Goal: Find specific page/section: Find specific page/section

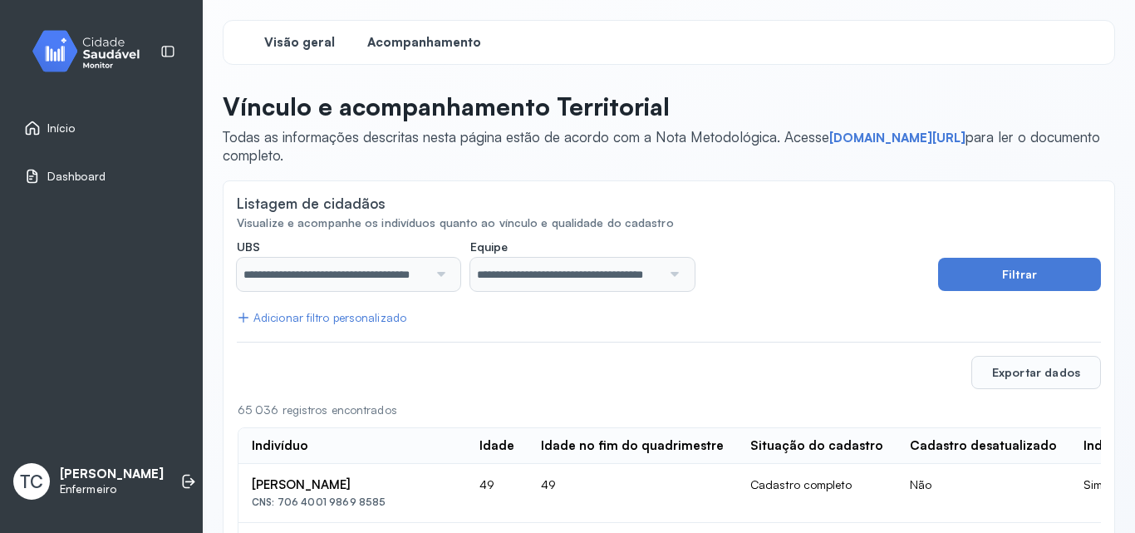
click at [293, 45] on span "Visão geral" at bounding box center [299, 43] width 71 height 16
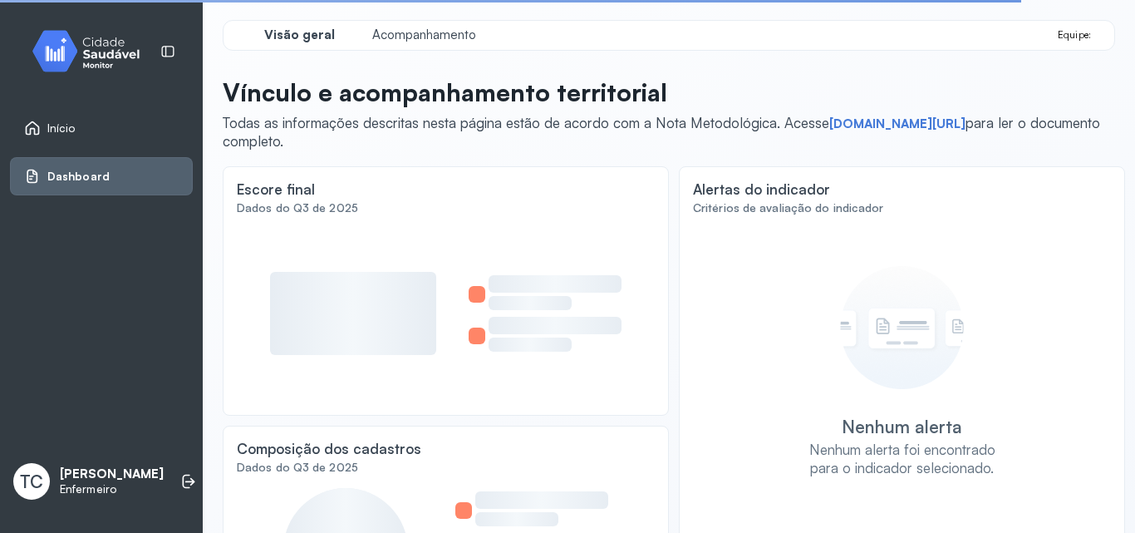
scroll to position [166, 0]
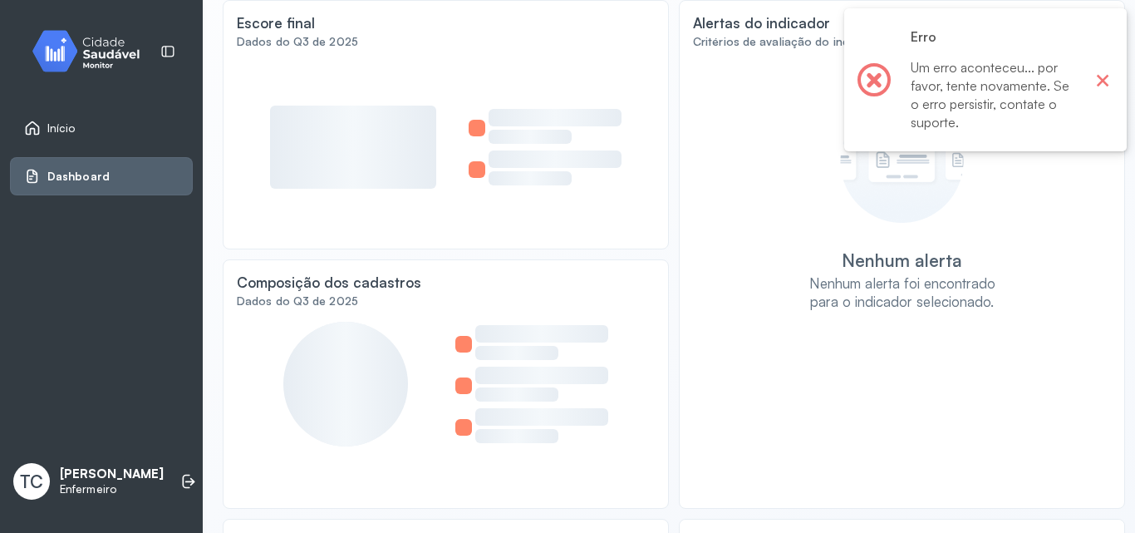
click at [1104, 82] on button "×" at bounding box center [1103, 80] width 22 height 22
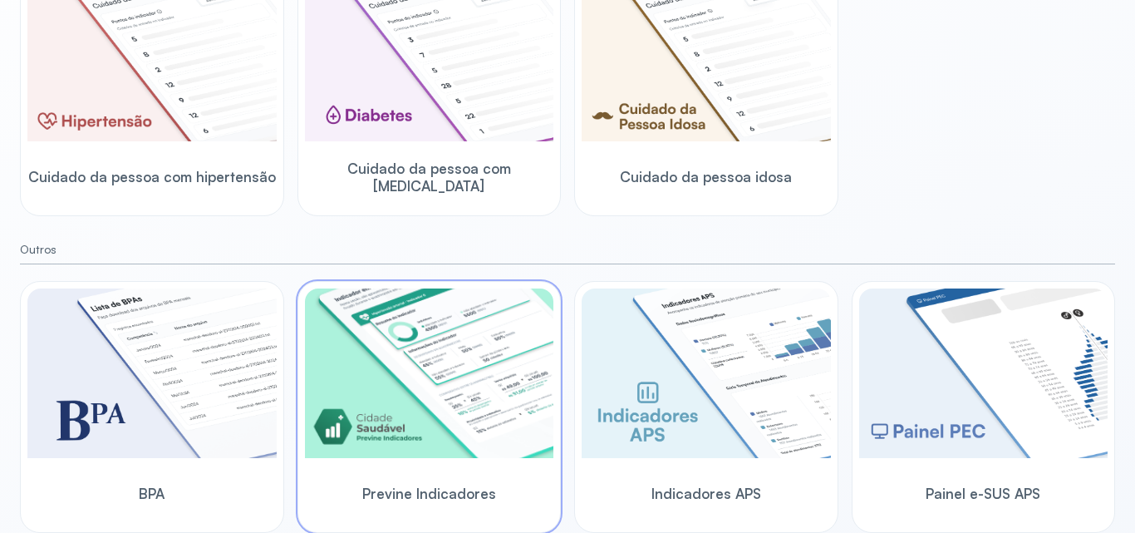
scroll to position [373, 0]
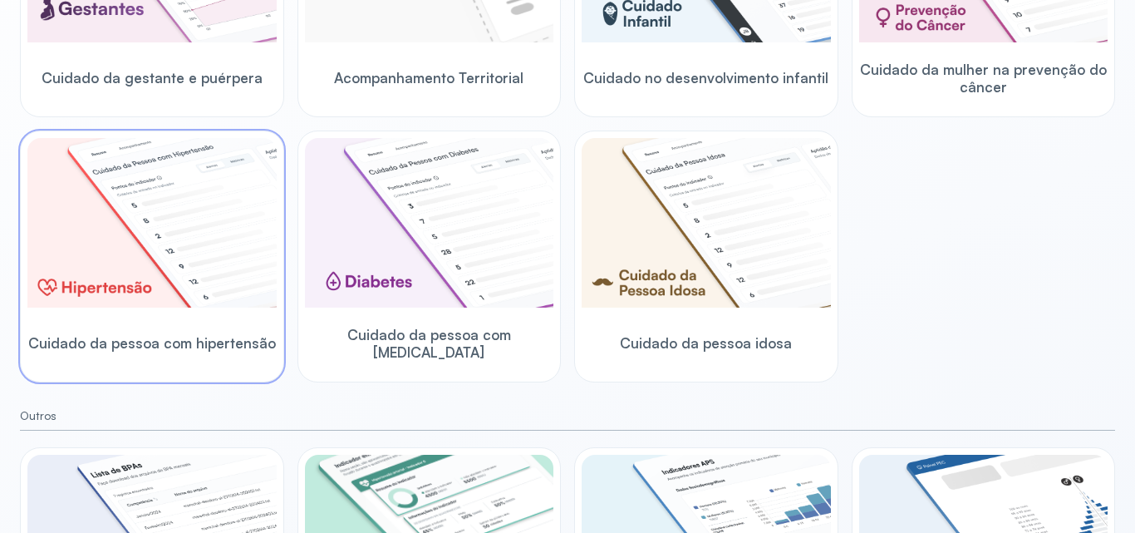
click at [193, 274] on img at bounding box center [151, 223] width 249 height 170
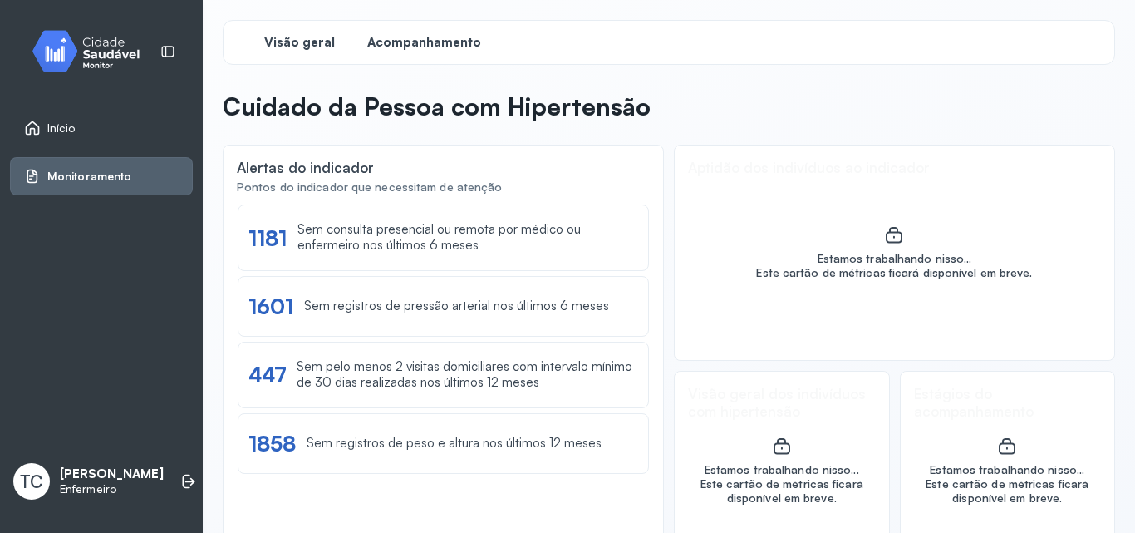
click at [398, 35] on span "Acompanhamento" at bounding box center [424, 43] width 114 height 16
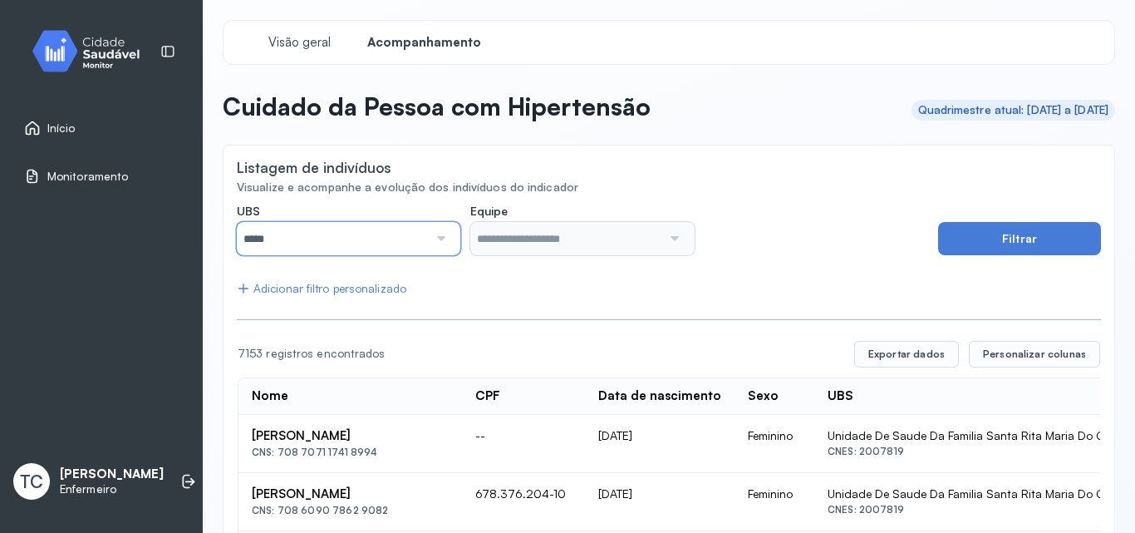
click at [424, 237] on input "*****" at bounding box center [332, 238] width 191 height 33
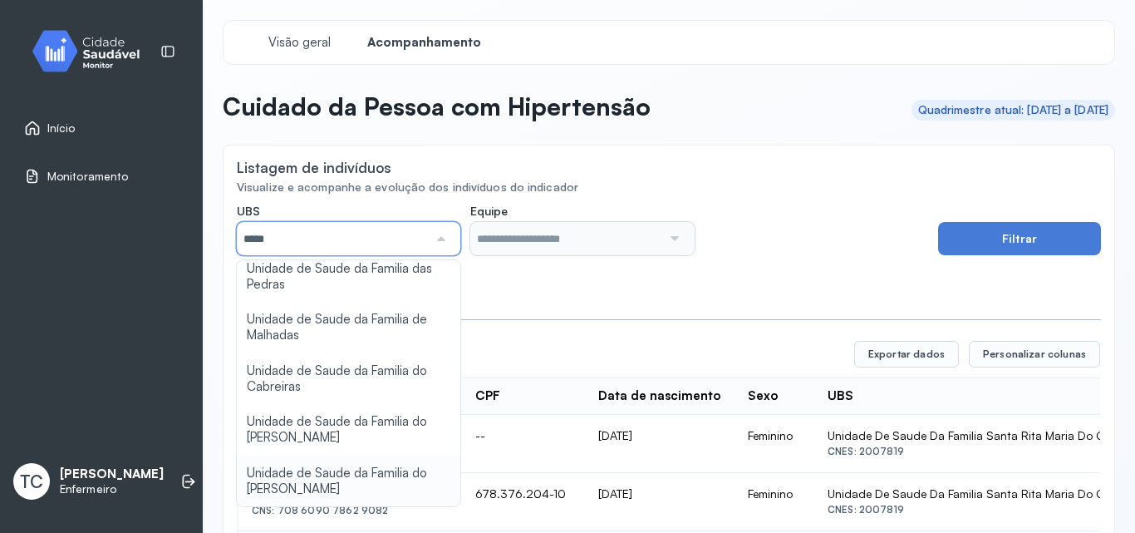
scroll to position [166, 0]
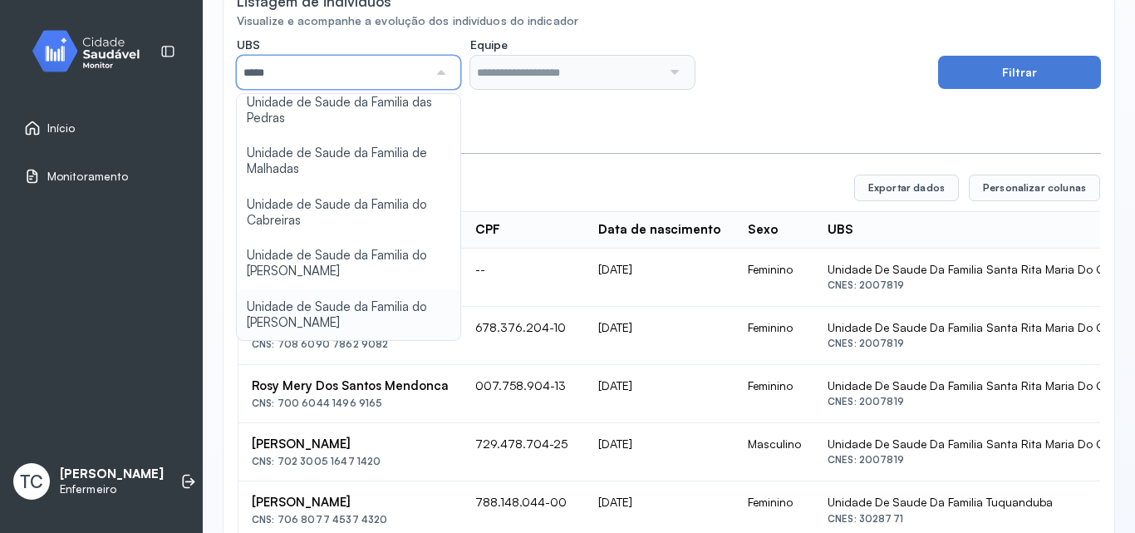
type input "*****"
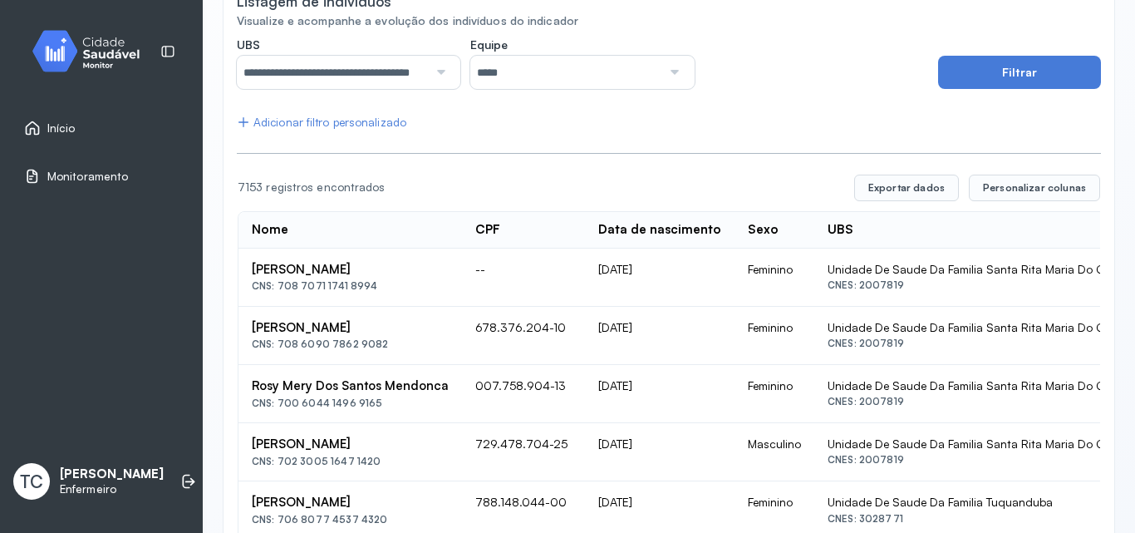
click at [562, 45] on label "Equipe" at bounding box center [582, 46] width 224 height 18
click at [556, 67] on input "*****" at bounding box center [565, 72] width 191 height 33
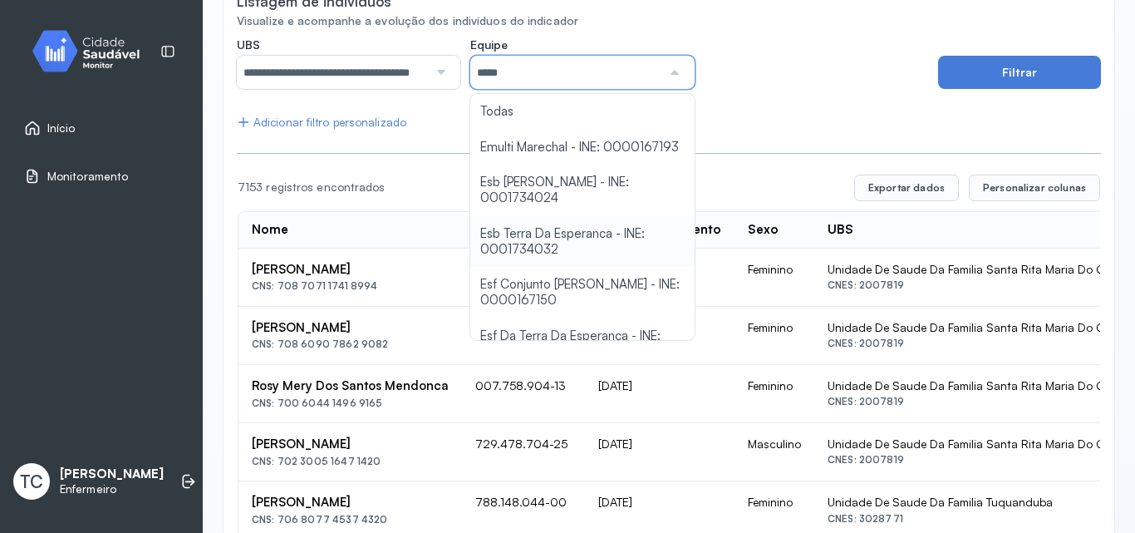
scroll to position [29, 0]
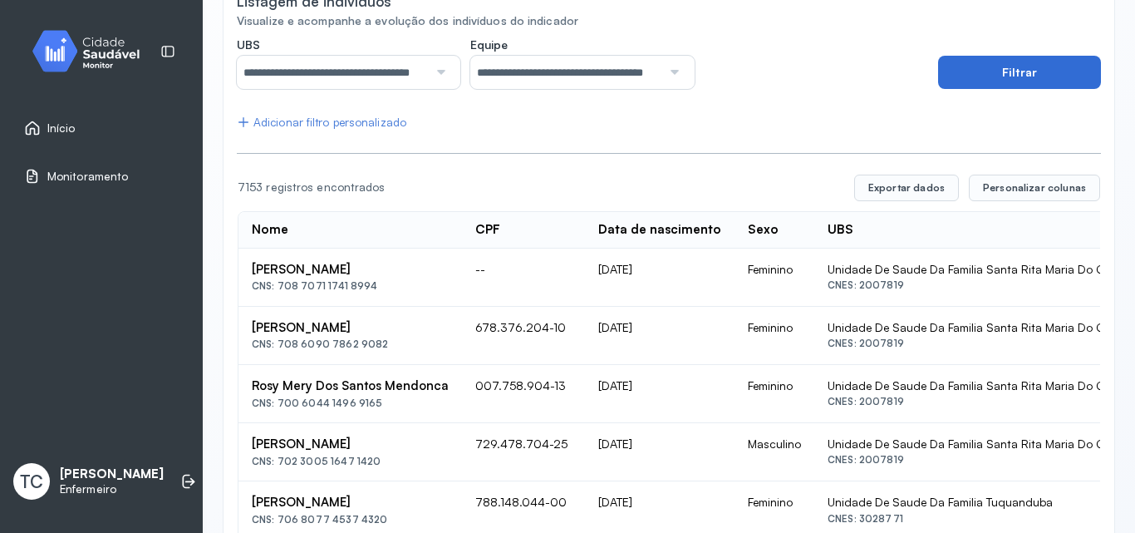
click at [983, 75] on button "Filtrar" at bounding box center [1019, 72] width 163 height 33
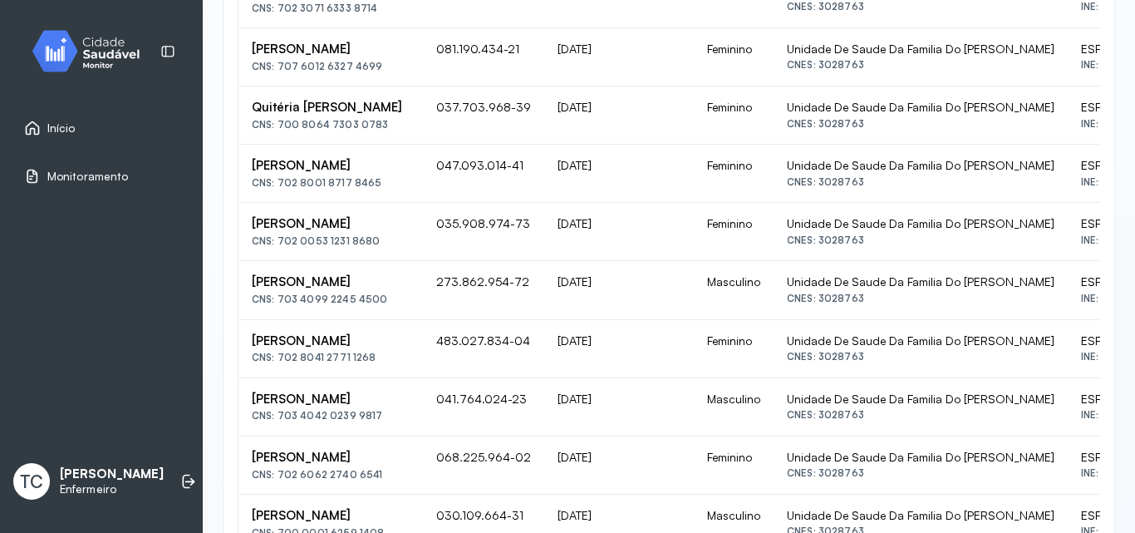
scroll to position [229, 0]
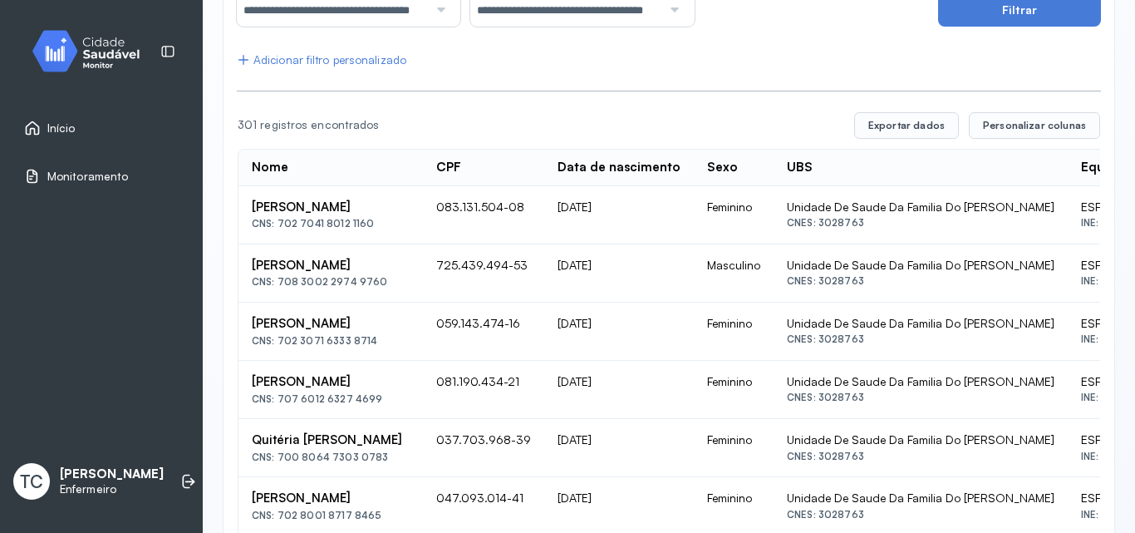
click at [96, 163] on div "Monitoramento" at bounding box center [101, 176] width 183 height 38
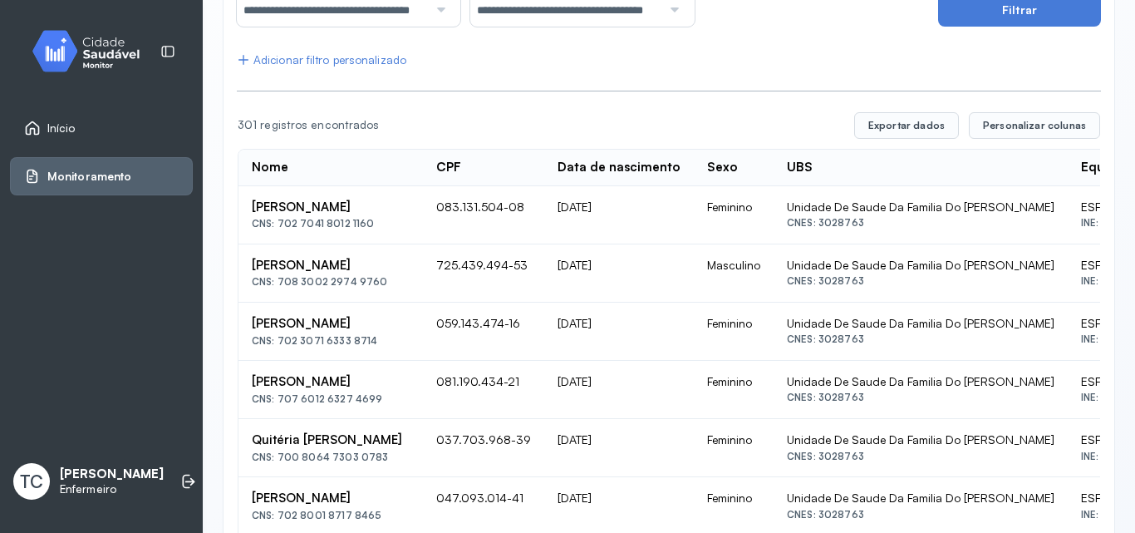
click at [98, 175] on span "Monitoramento" at bounding box center [89, 177] width 84 height 14
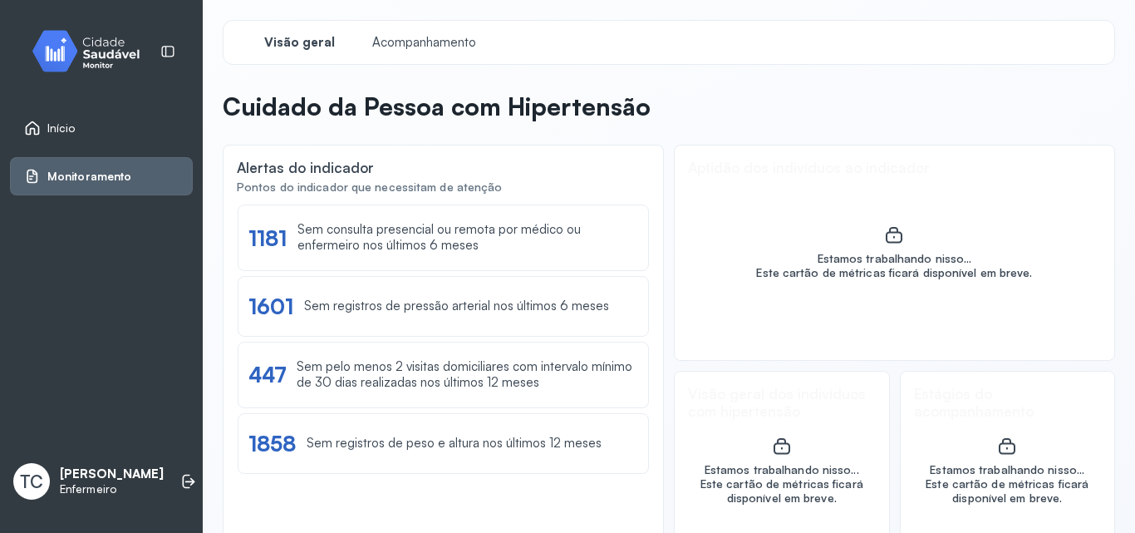
click at [53, 125] on span "Início" at bounding box center [61, 128] width 28 height 14
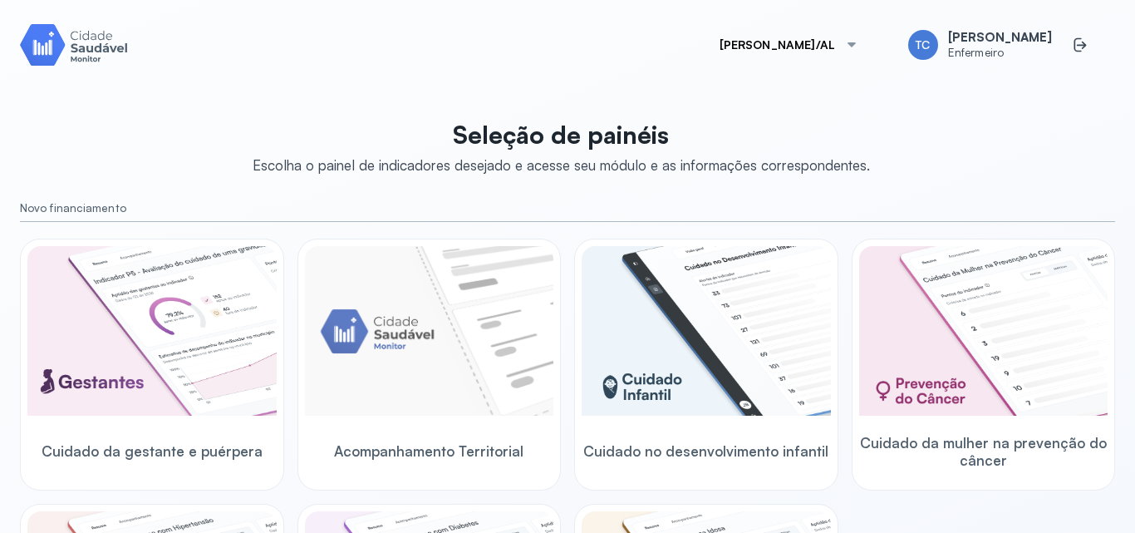
drag, startPoint x: 71, startPoint y: 148, endPoint x: 70, endPoint y: 98, distance: 49.9
